Goal: Task Accomplishment & Management: Use online tool/utility

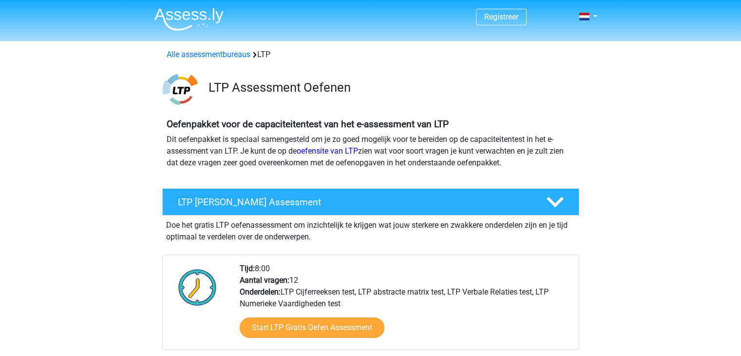
scroll to position [90, 0]
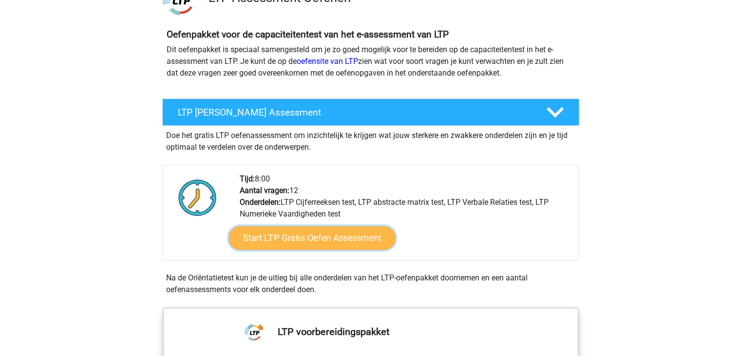
click at [316, 233] on link "Start LTP Gratis Oefen Assessment" at bounding box center [311, 237] width 167 height 23
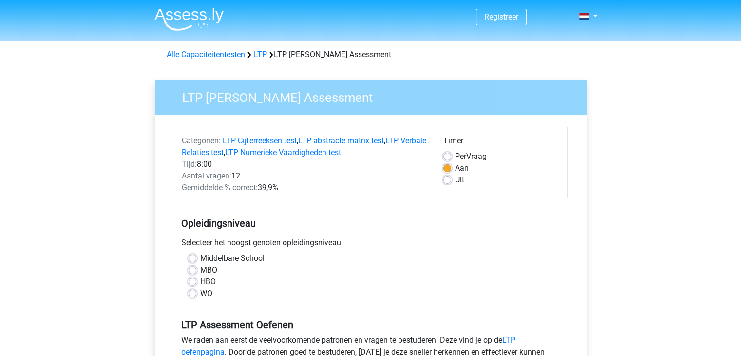
click at [200, 291] on label "WO" at bounding box center [206, 293] width 12 height 12
click at [193, 291] on input "WO" at bounding box center [193, 292] width 8 height 10
radio input "true"
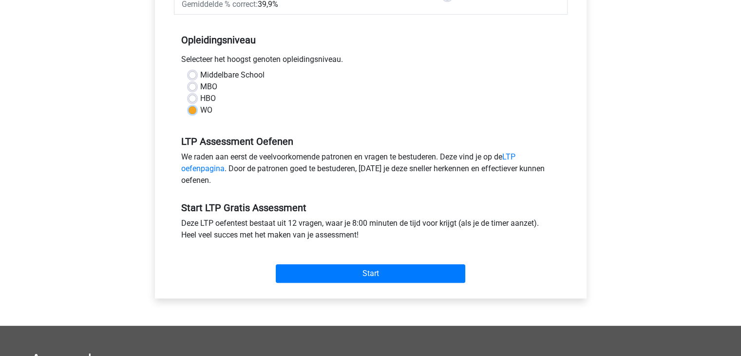
scroll to position [184, 0]
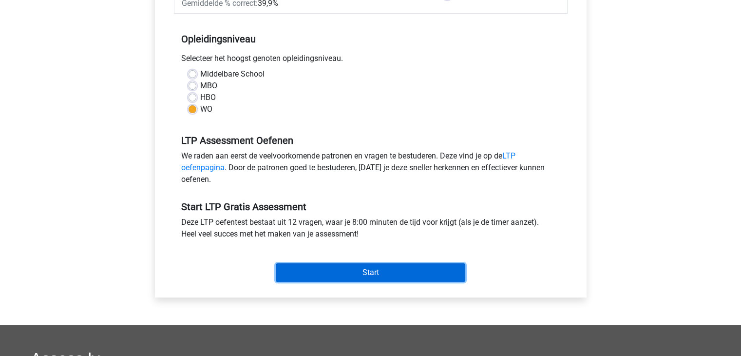
click at [364, 271] on input "Start" at bounding box center [370, 272] width 189 height 19
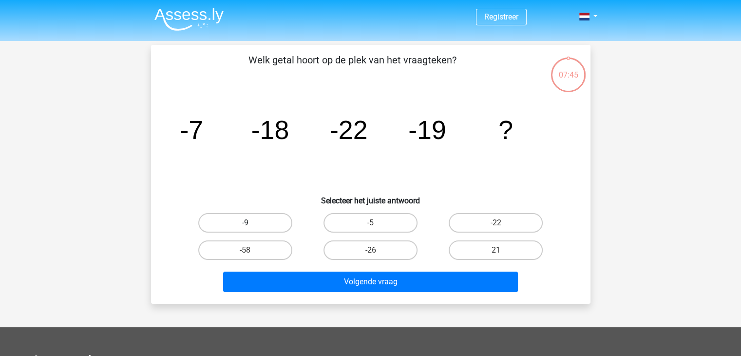
click at [250, 219] on label "-9" at bounding box center [245, 222] width 94 height 19
click at [250, 223] on input "-9" at bounding box center [248, 226] width 6 height 6
radio input "true"
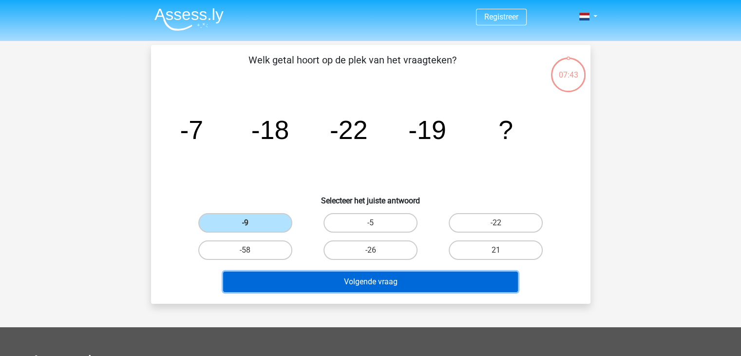
click at [346, 285] on button "Volgende vraag" at bounding box center [370, 281] width 295 height 20
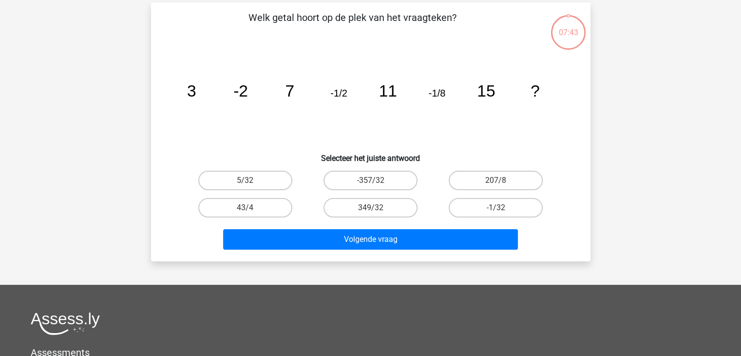
scroll to position [45, 0]
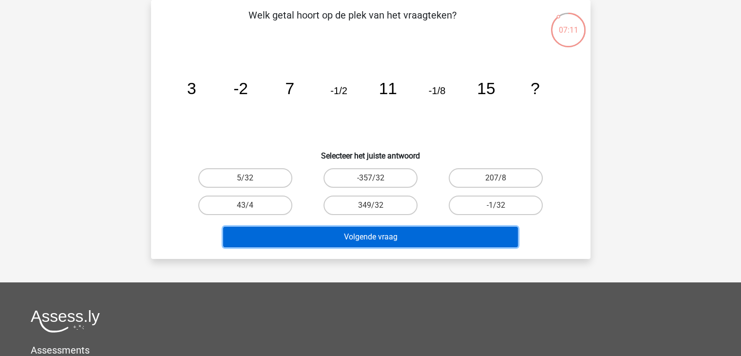
click at [448, 227] on button "Volgende vraag" at bounding box center [370, 237] width 295 height 20
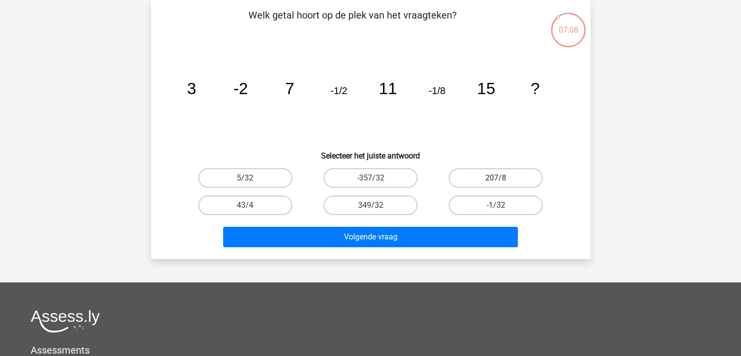
click at [475, 174] on label "207/8" at bounding box center [496, 177] width 94 height 19
click at [496, 178] on input "207/8" at bounding box center [499, 181] width 6 height 6
radio input "true"
click at [491, 209] on label "-1/32" at bounding box center [496, 204] width 94 height 19
click at [496, 209] on input "-1/32" at bounding box center [499, 208] width 6 height 6
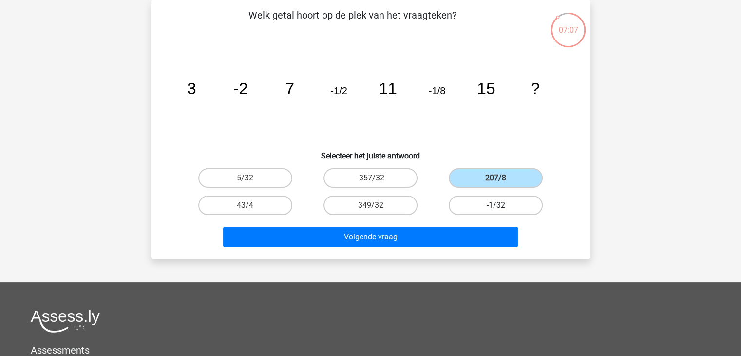
radio input "true"
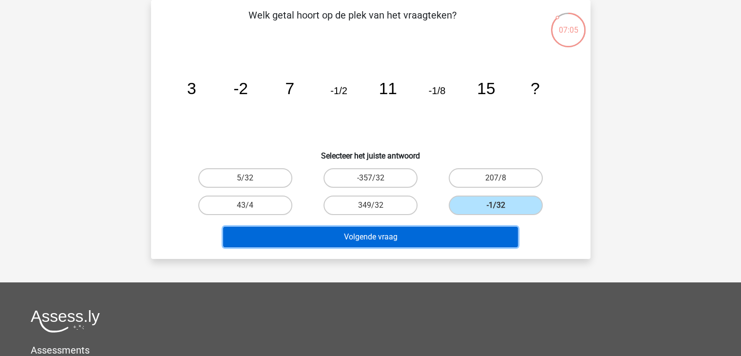
click at [458, 232] on button "Volgende vraag" at bounding box center [370, 237] width 295 height 20
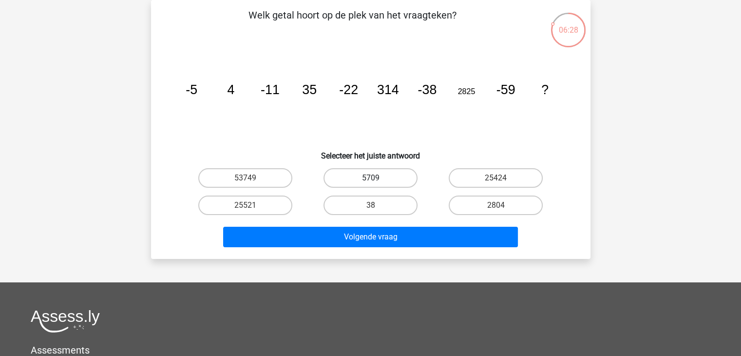
click at [382, 176] on label "5709" at bounding box center [370, 177] width 94 height 19
click at [377, 178] on input "5709" at bounding box center [373, 181] width 6 height 6
radio input "true"
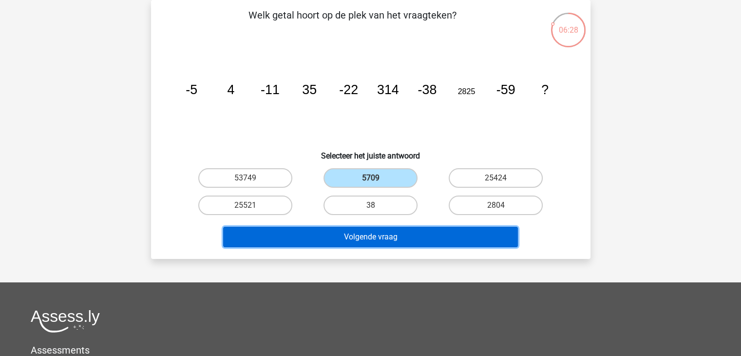
click at [380, 241] on button "Volgende vraag" at bounding box center [370, 237] width 295 height 20
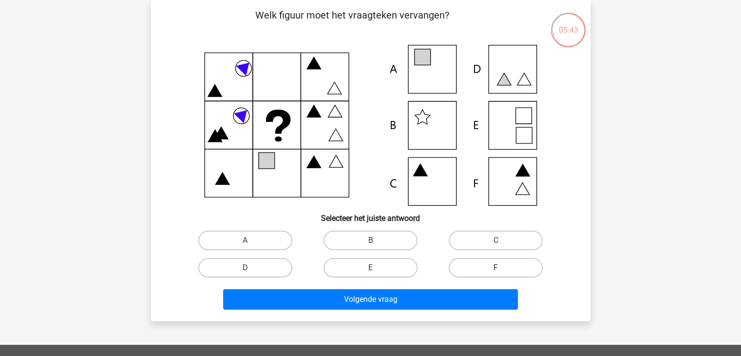
click at [472, 264] on label "F" at bounding box center [496, 267] width 94 height 19
click at [496, 267] on input "F" at bounding box center [499, 270] width 6 height 6
radio input "true"
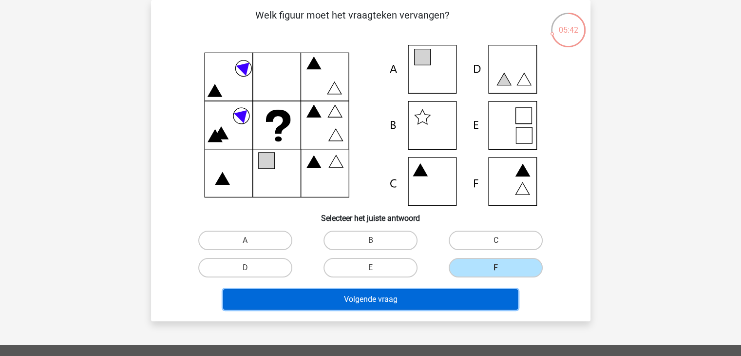
click at [450, 289] on button "Volgende vraag" at bounding box center [370, 299] width 295 height 20
